Goal: Information Seeking & Learning: Learn about a topic

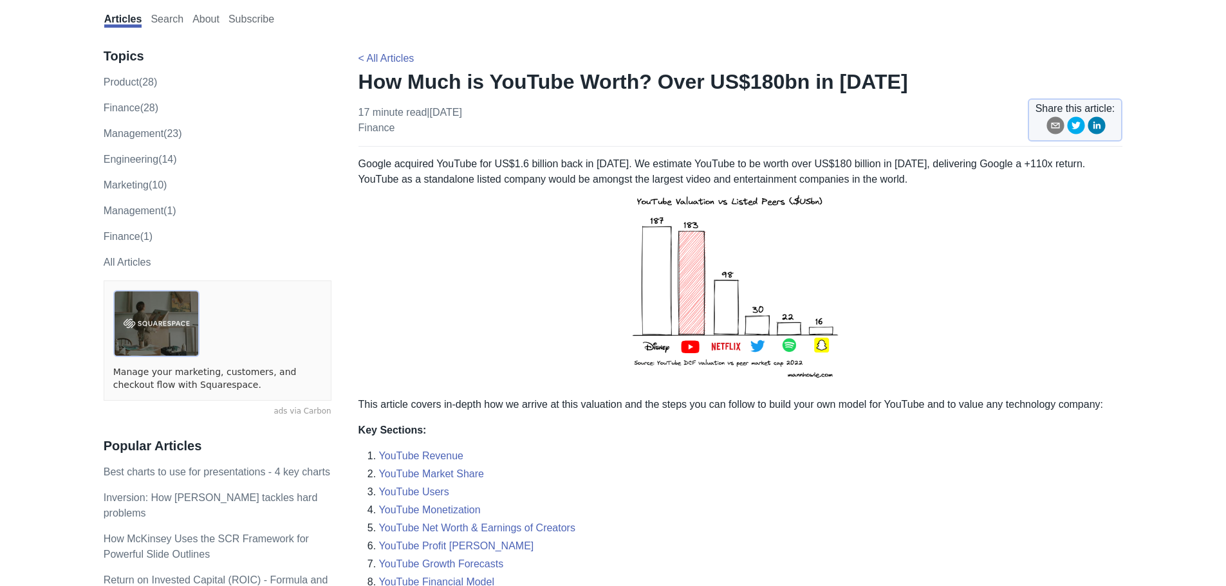
scroll to position [64, 0]
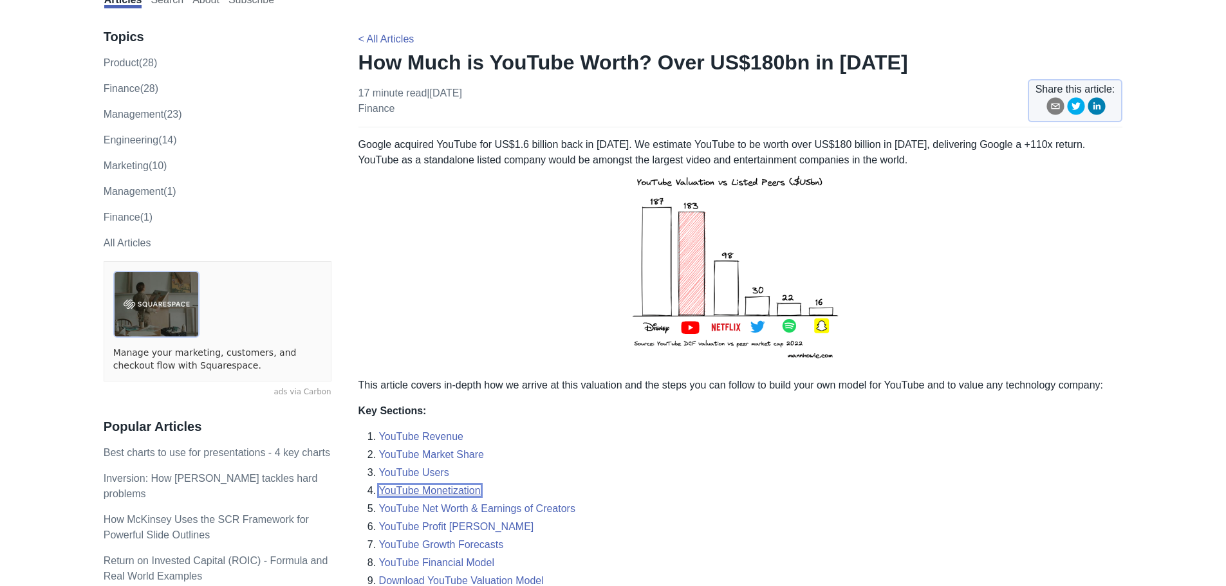
click at [461, 492] on link "YouTube Monetization" at bounding box center [430, 490] width 102 height 11
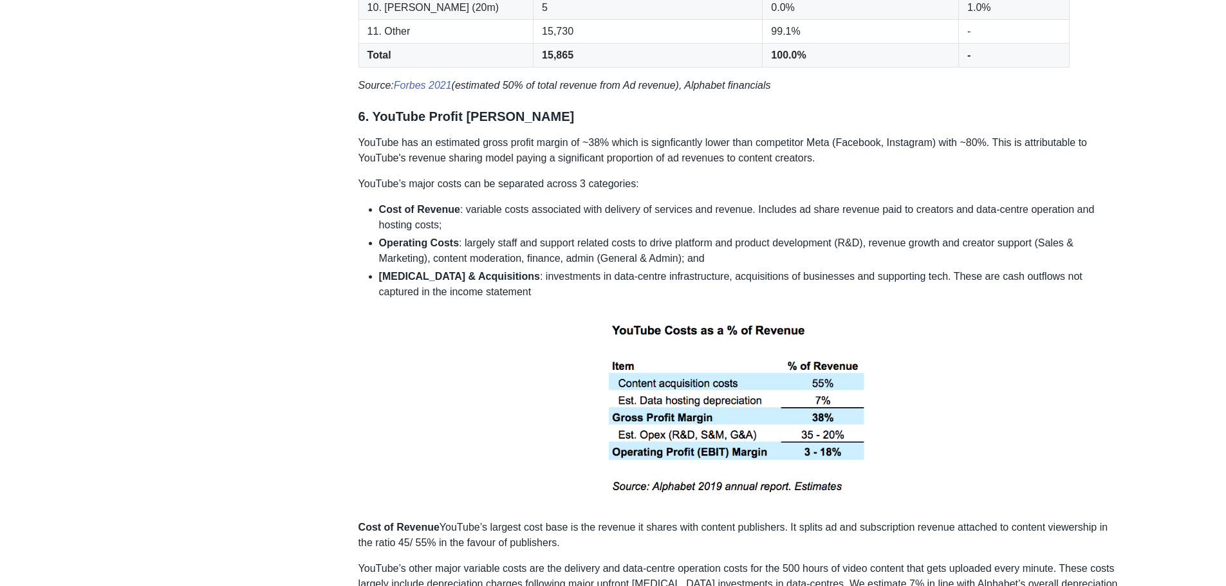
scroll to position [2896, 0]
click at [1003, 308] on p at bounding box center [740, 408] width 765 height 200
drag, startPoint x: 196, startPoint y: 218, endPoint x: 197, endPoint y: 209, distance: 9.1
click at [196, 218] on div "Topics product (28) finance (28) management (23) engineering (14) marketing (10…" at bounding box center [613, 460] width 1019 height 6556
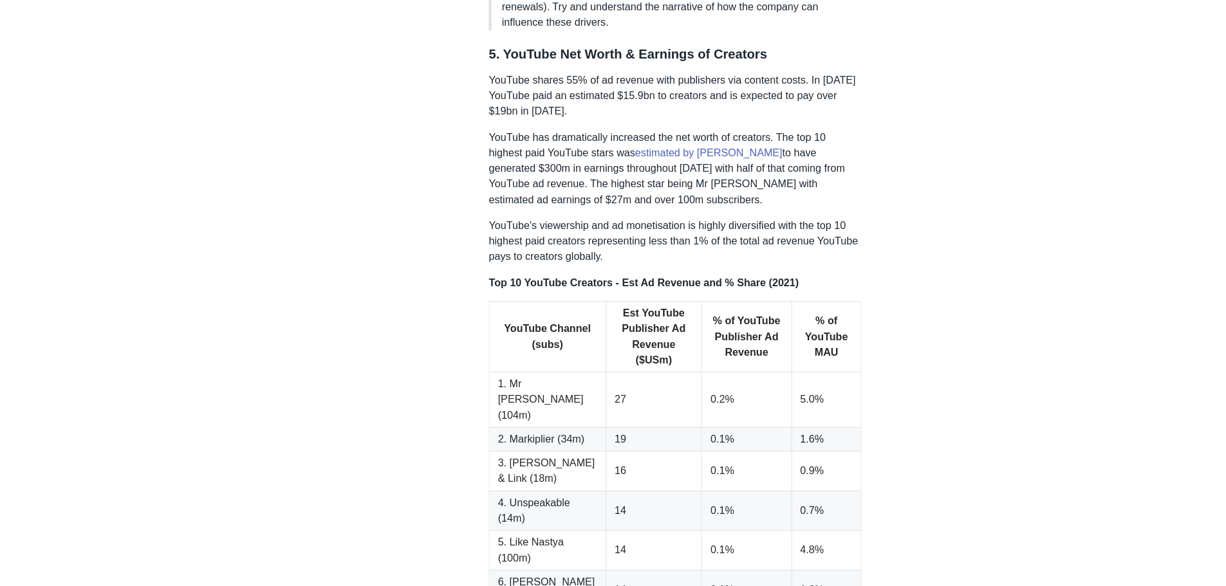
scroll to position [2445, 0]
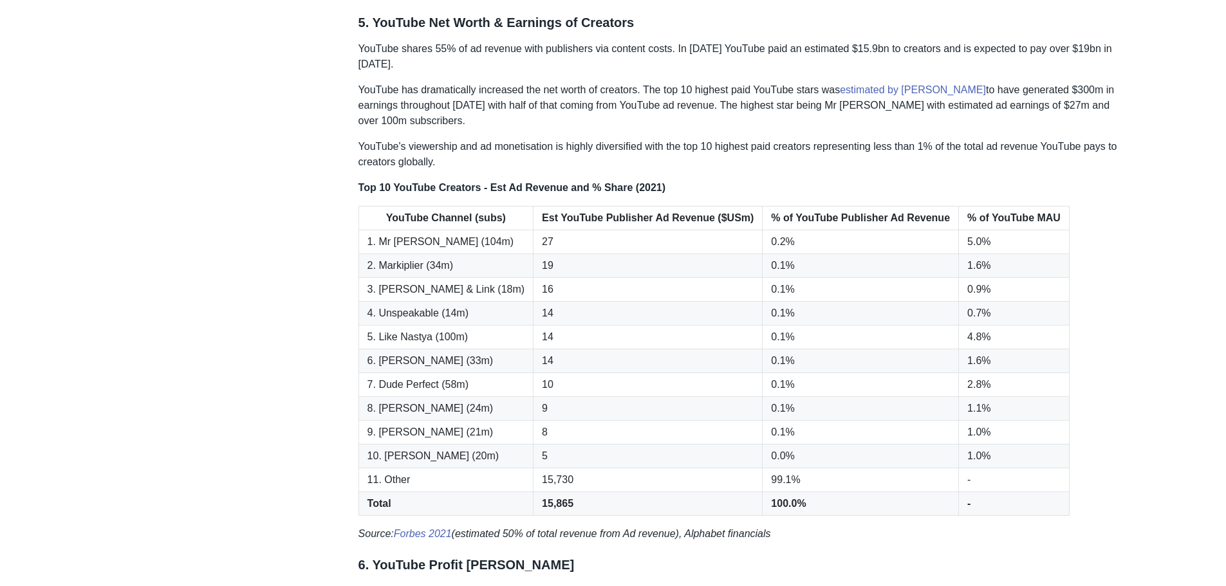
drag, startPoint x: 1118, startPoint y: 387, endPoint x: 1073, endPoint y: 427, distance: 59.7
click at [1118, 387] on table "YouTube Channel (subs) Est YouTube Publisher Ad Revenue ($USm) % of YouTube Pub…" at bounding box center [740, 361] width 765 height 310
